Goal: Information Seeking & Learning: Learn about a topic

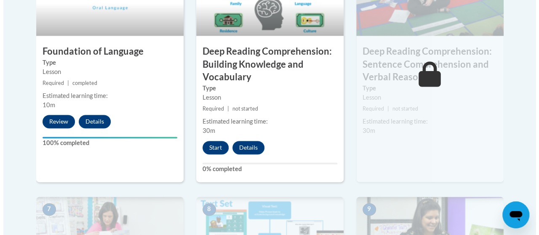
scroll to position [589, 0]
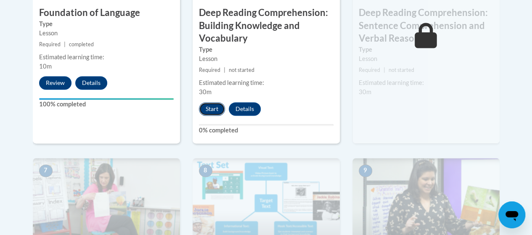
click at [216, 111] on button "Start" at bounding box center [212, 108] width 26 height 13
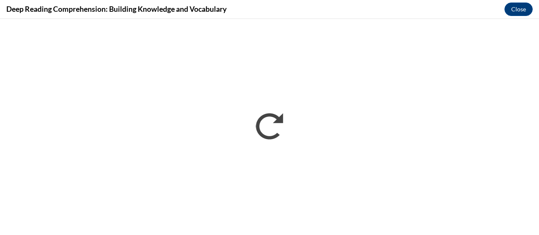
scroll to position [0, 0]
